Goal: Check status: Check status

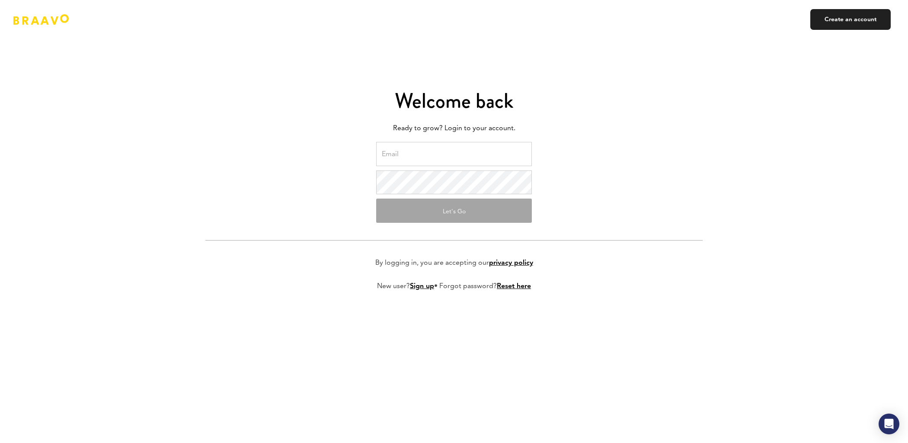
click at [396, 158] on input "email" at bounding box center [454, 154] width 156 height 24
type input "[PERSON_NAME][EMAIL_ADDRESS][DOMAIN_NAME]"
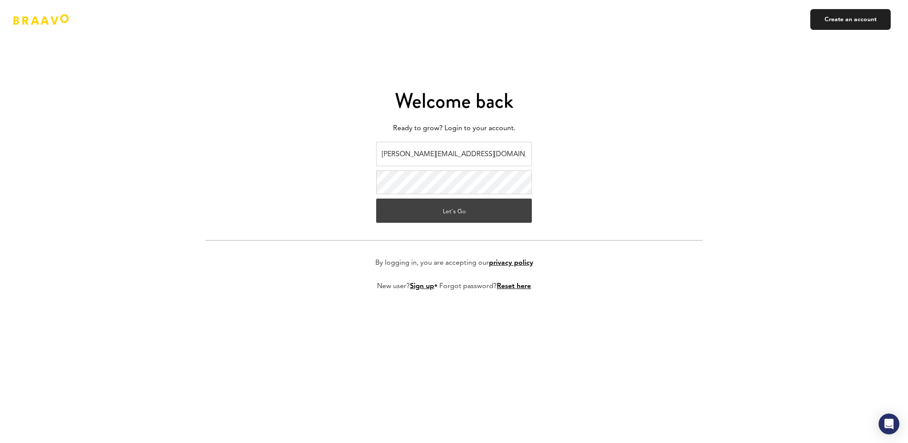
click at [447, 208] on button "Let's Go" at bounding box center [454, 211] width 156 height 24
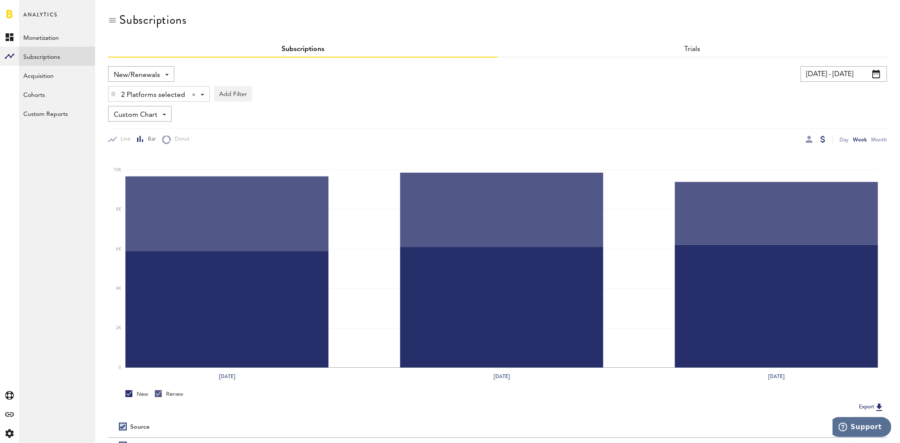
click at [824, 74] on input "04/14/24 - 05/04/24" at bounding box center [844, 74] width 87 height 16
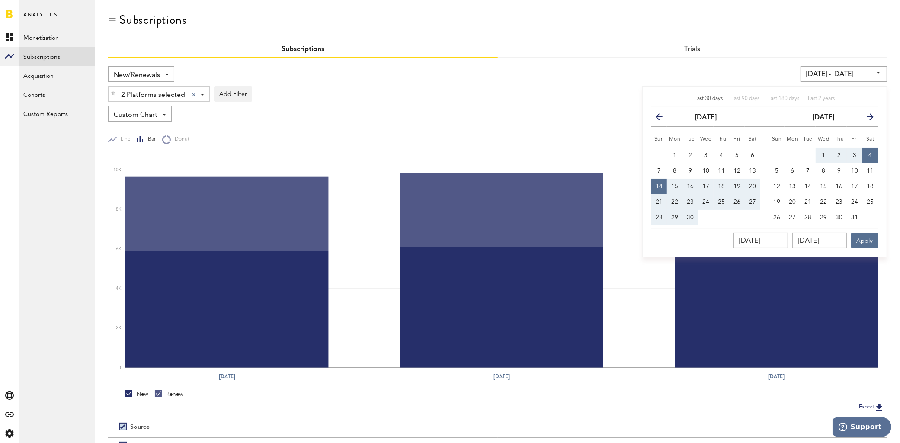
click at [715, 99] on span "Last 30 days" at bounding box center [709, 98] width 28 height 5
type input "[DATE] - [DATE]"
type input "[DATE]"
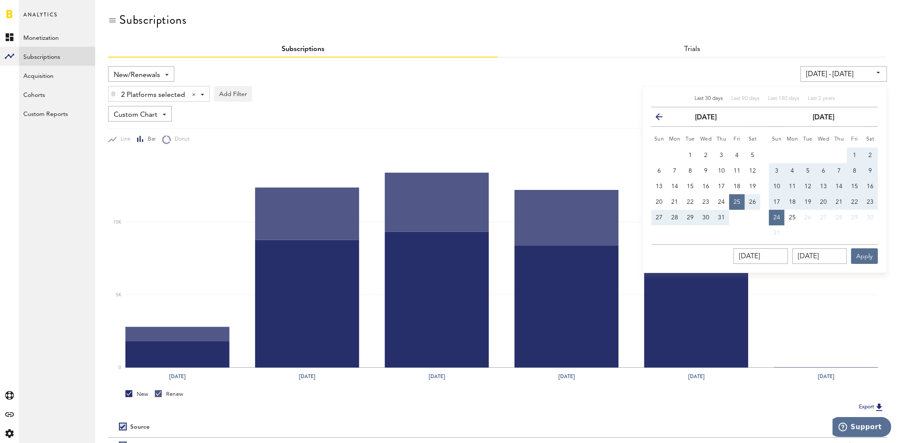
click at [658, 217] on span "27" at bounding box center [659, 218] width 7 height 6
type input "07/25/25 - 07/27/25"
type input "07/27/2025"
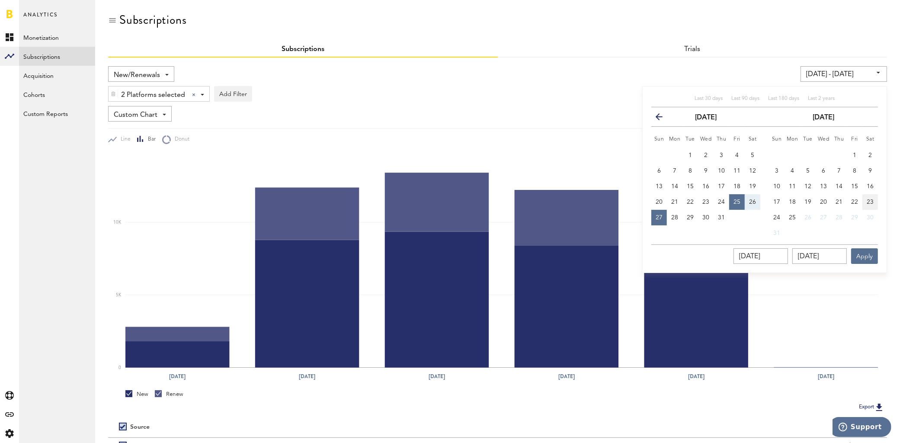
click at [869, 202] on span "23" at bounding box center [870, 202] width 7 height 6
type input "08/23/25 - 08/23/25"
type input "08/23/2025"
click at [658, 220] on button "27" at bounding box center [659, 218] width 16 height 16
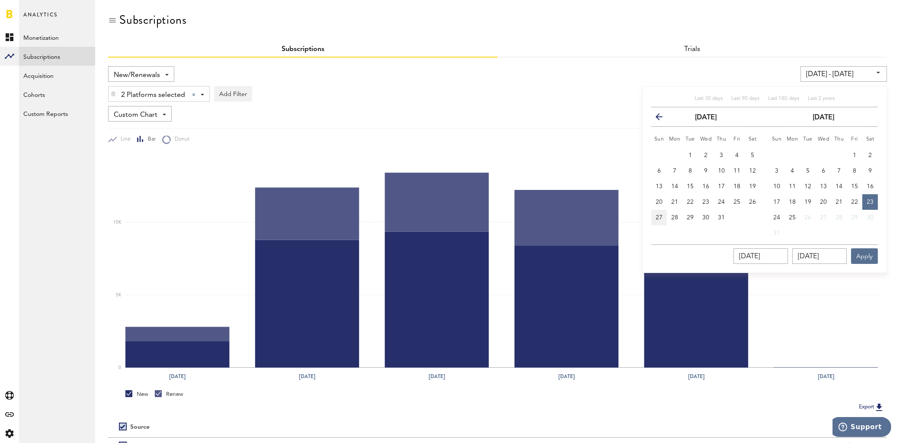
type input "07/27/25 - 07/27/25"
type input "07/27/2025"
click at [869, 203] on span "23" at bounding box center [870, 202] width 7 height 6
type input "07/27/25 - 08/23/25"
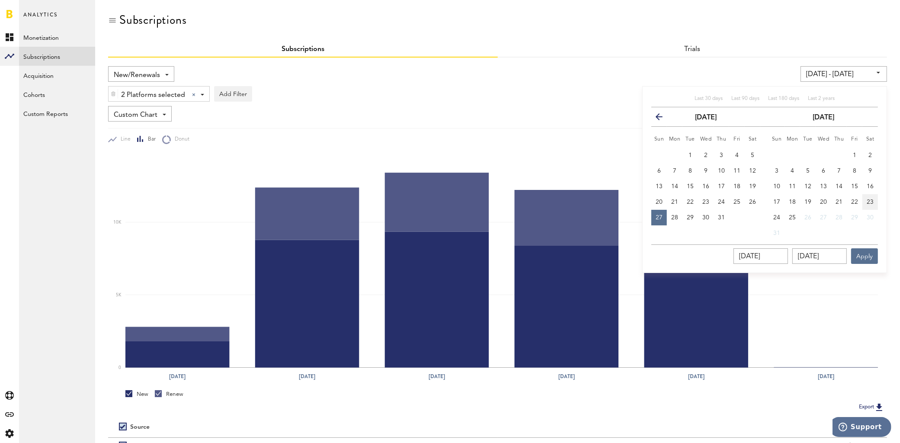
type input "08/23/2025"
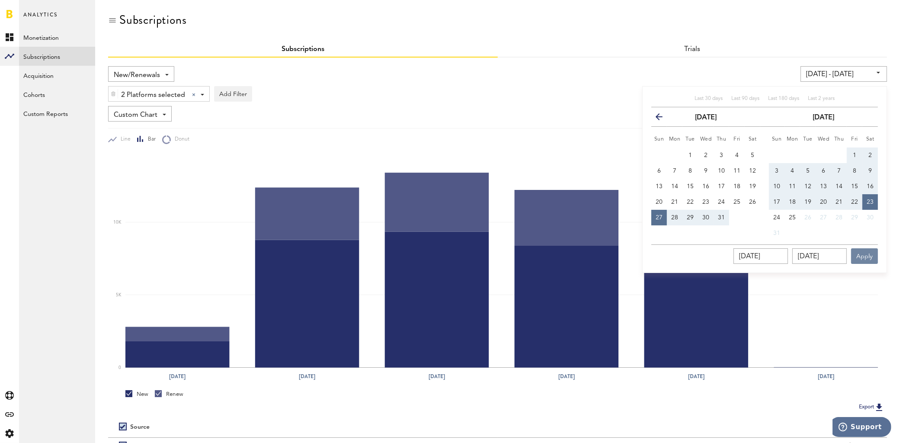
click at [861, 253] on button "Apply" at bounding box center [864, 256] width 27 height 16
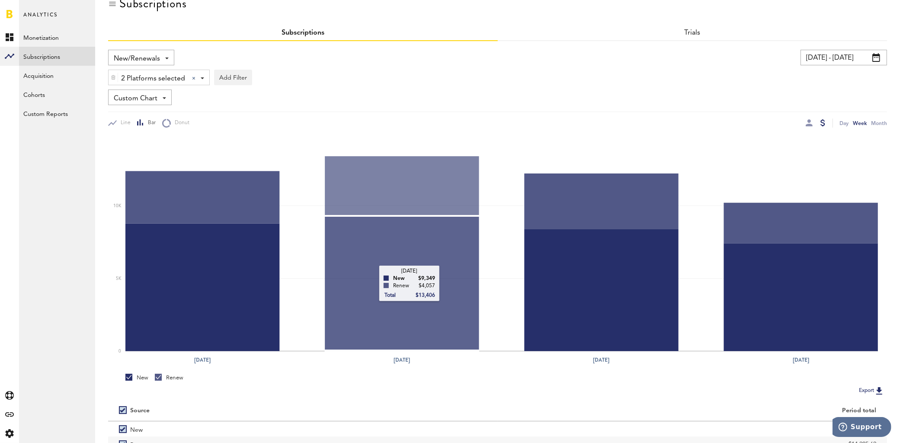
scroll to position [17, 0]
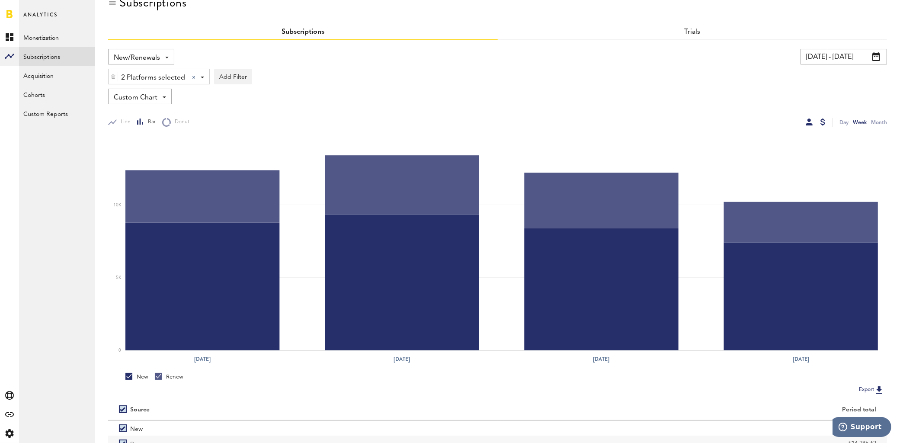
click at [812, 121] on div at bounding box center [809, 122] width 7 height 7
